Goal: Check status: Check status

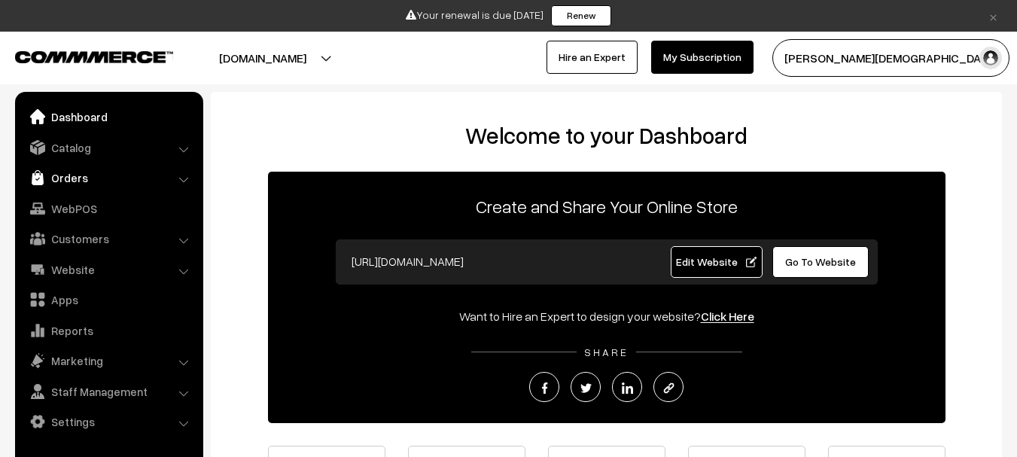
click at [109, 179] on link "Orders" at bounding box center [108, 177] width 179 height 27
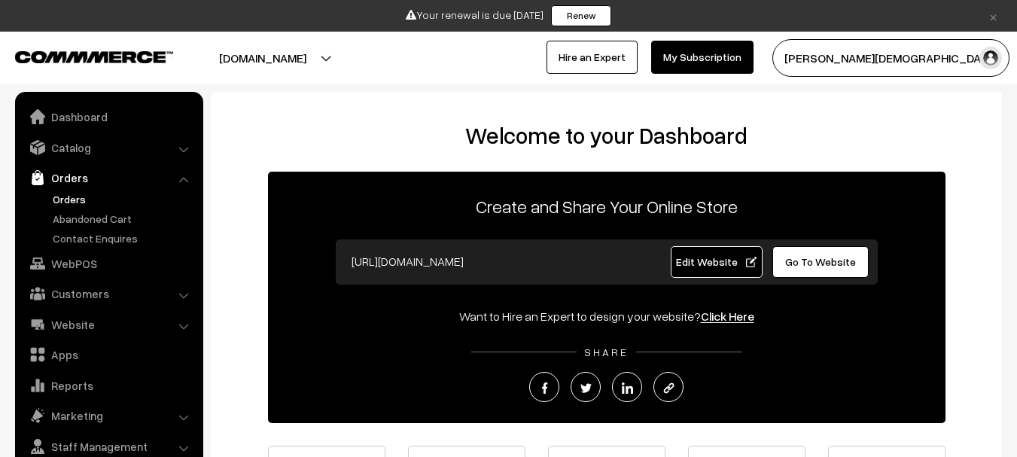
click at [84, 196] on link "Orders" at bounding box center [123, 199] width 149 height 16
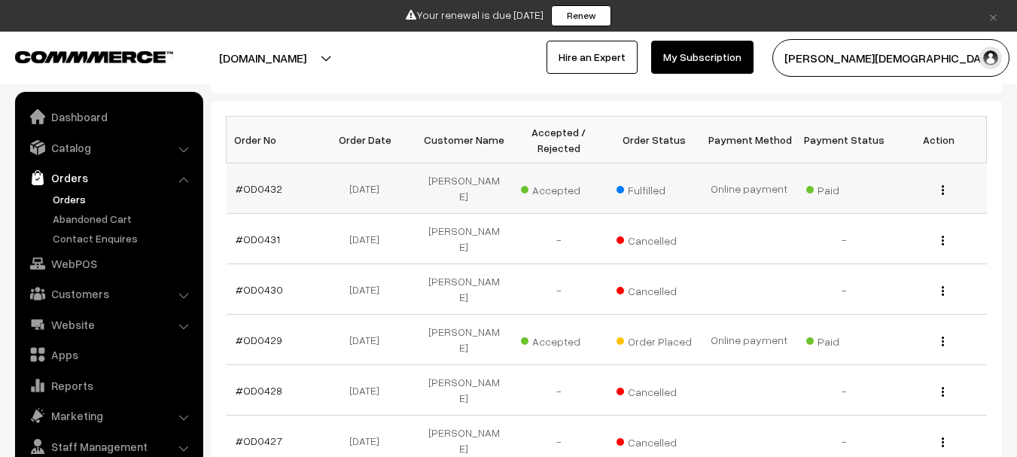
scroll to position [24, 0]
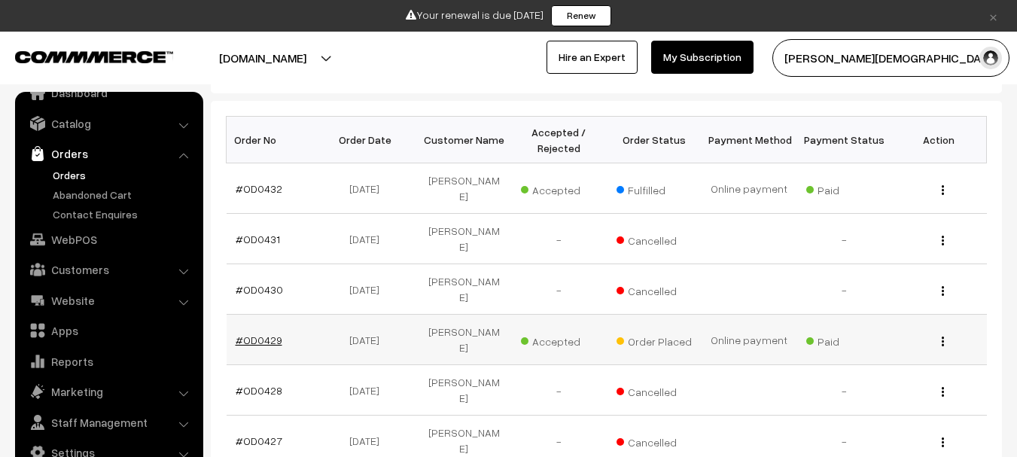
click at [243, 333] on link "#OD0429" at bounding box center [259, 339] width 47 height 13
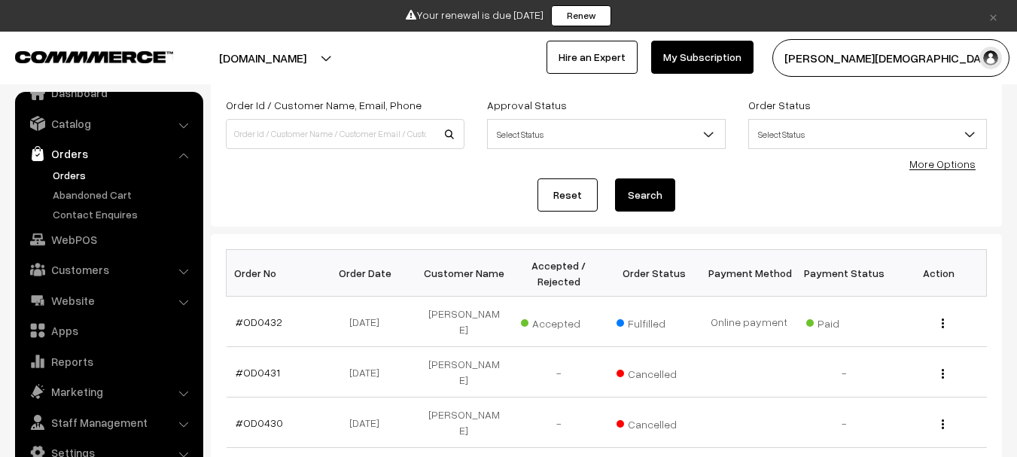
scroll to position [0, 0]
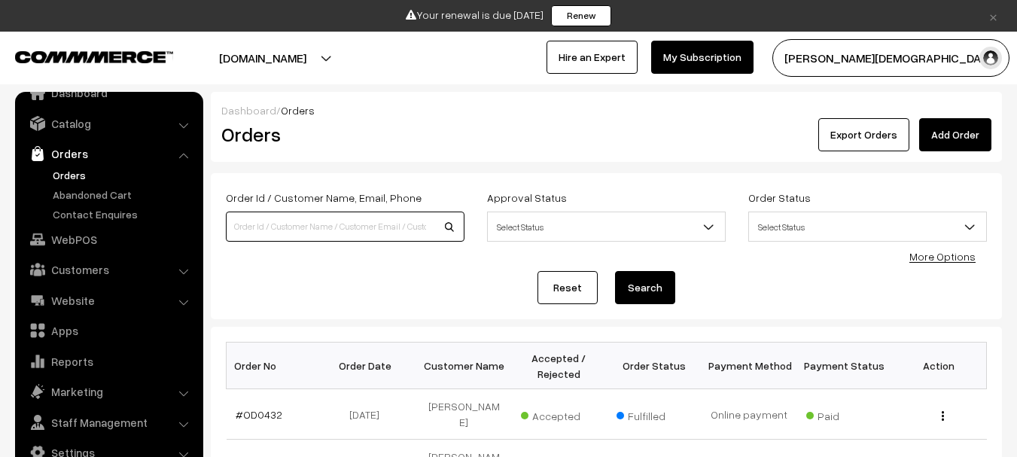
click at [333, 224] on input at bounding box center [345, 227] width 239 height 30
paste input "OD0422"
click at [461, 230] on input "OD0422" at bounding box center [345, 227] width 239 height 30
click at [455, 228] on input "OD0422" at bounding box center [345, 227] width 239 height 30
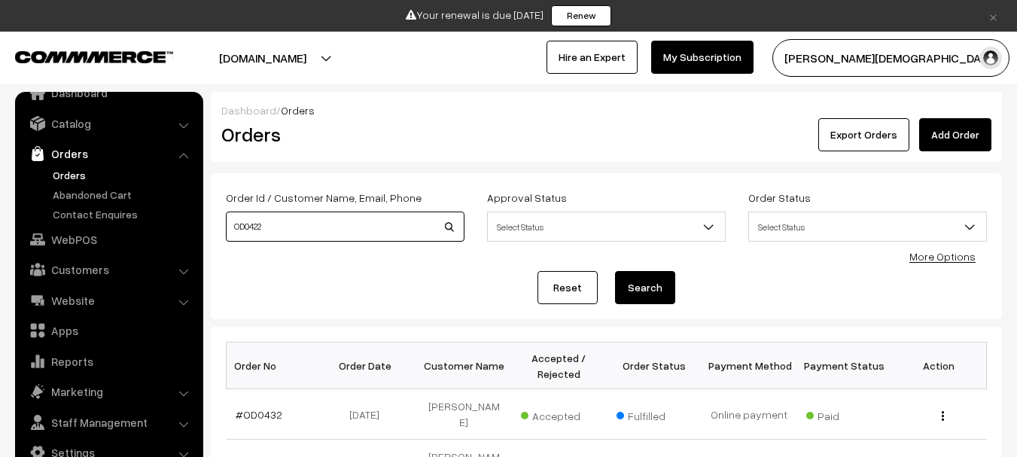
click at [452, 228] on input "OD0422" at bounding box center [345, 227] width 239 height 30
click at [450, 228] on input "OD0422" at bounding box center [345, 227] width 239 height 30
click at [405, 218] on input "OD0422" at bounding box center [345, 227] width 239 height 30
type input "OD0422"
click at [615, 271] on button "Search" at bounding box center [645, 287] width 60 height 33
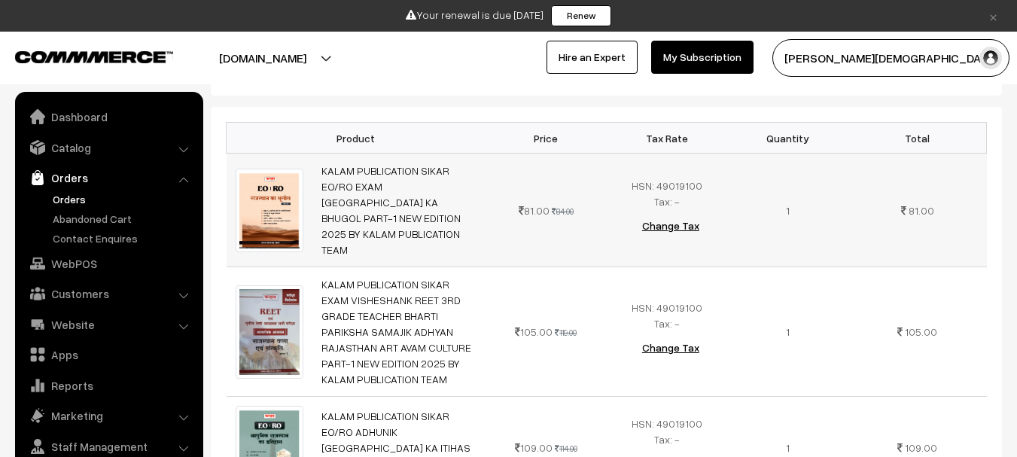
scroll to position [24, 0]
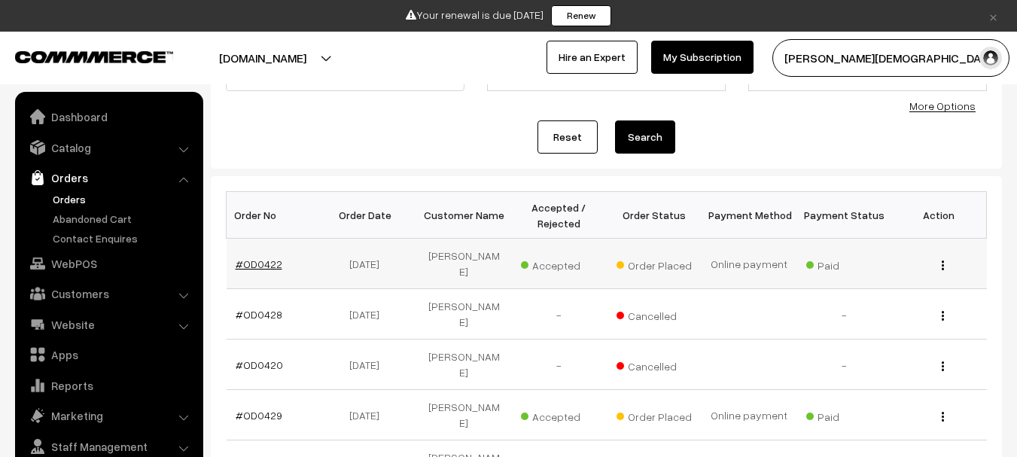
scroll to position [24, 0]
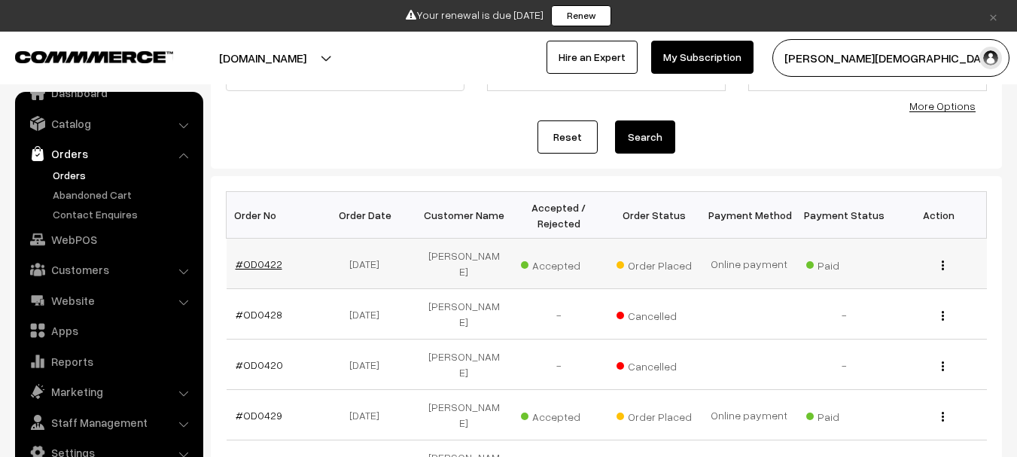
click at [257, 258] on link "#OD0422" at bounding box center [259, 263] width 47 height 13
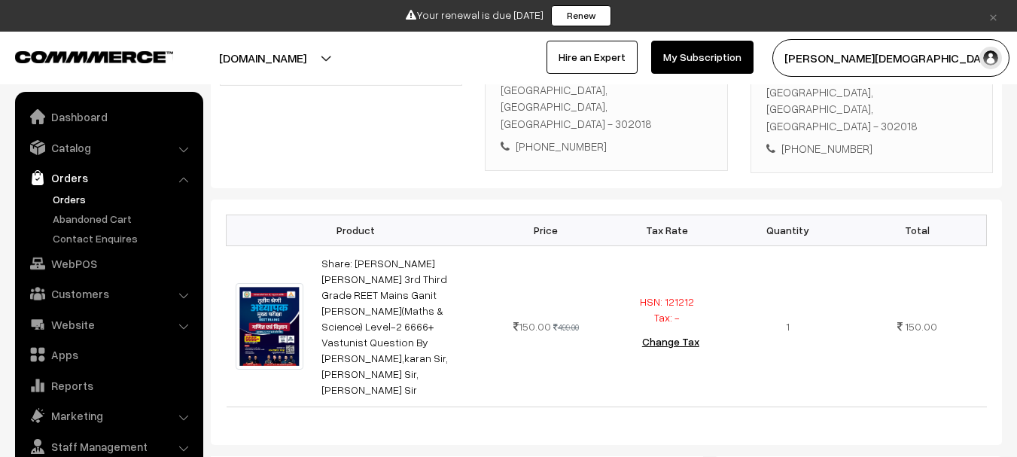
scroll to position [24, 0]
